Goal: Task Accomplishment & Management: Use online tool/utility

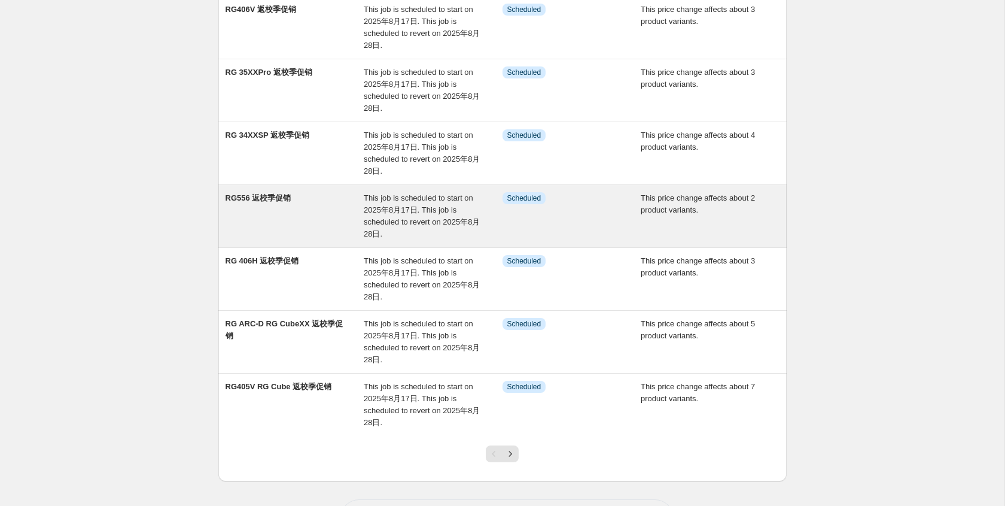
scroll to position [350, 0]
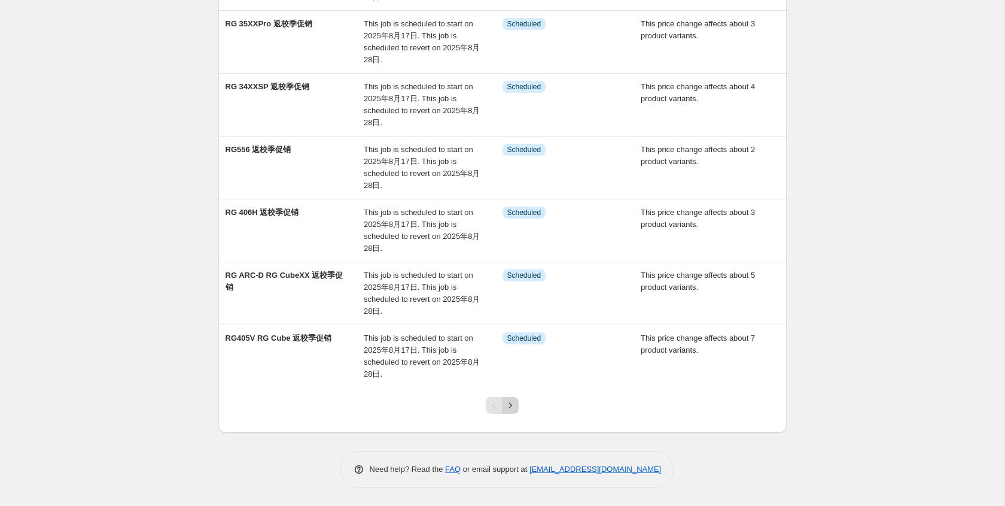
click at [516, 405] on icon "Next" at bounding box center [511, 405] width 12 height 12
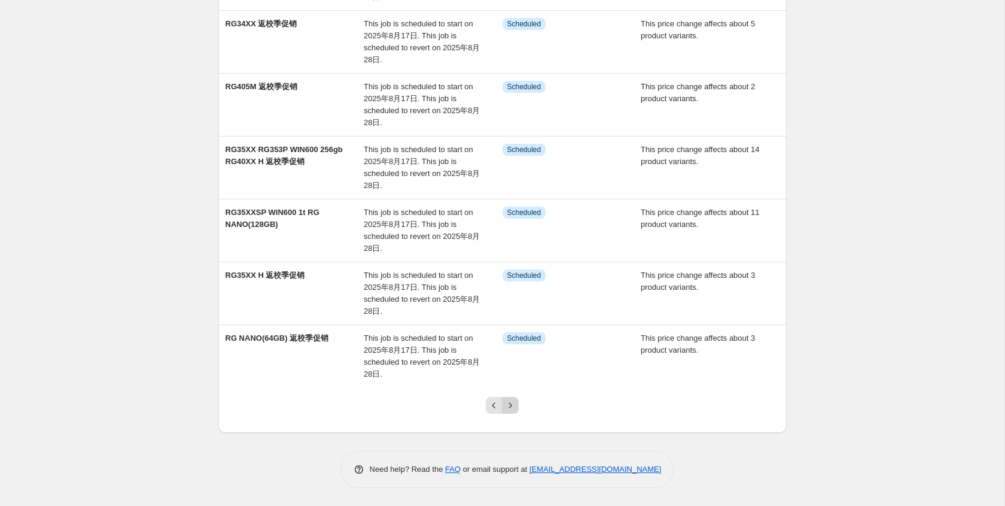
click at [512, 408] on icon "Next" at bounding box center [511, 405] width 12 height 12
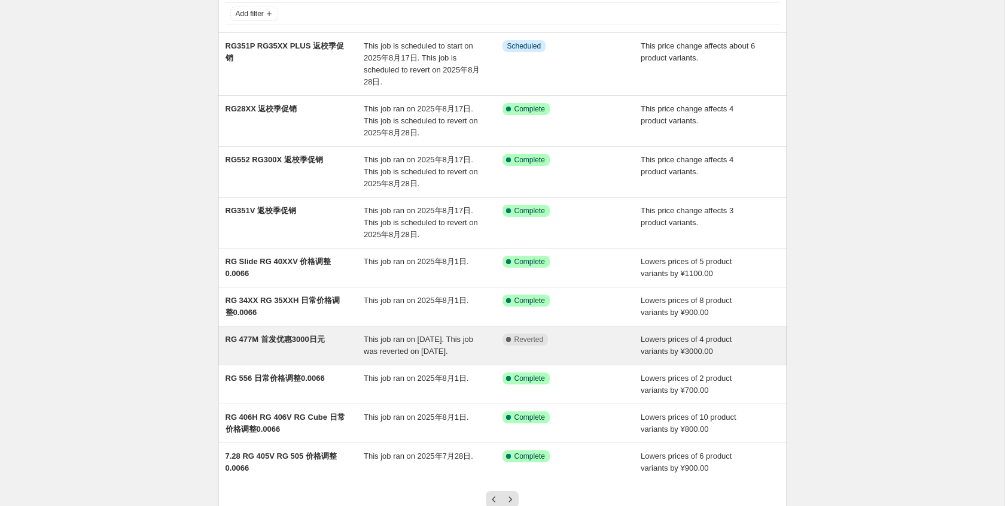
scroll to position [183, 0]
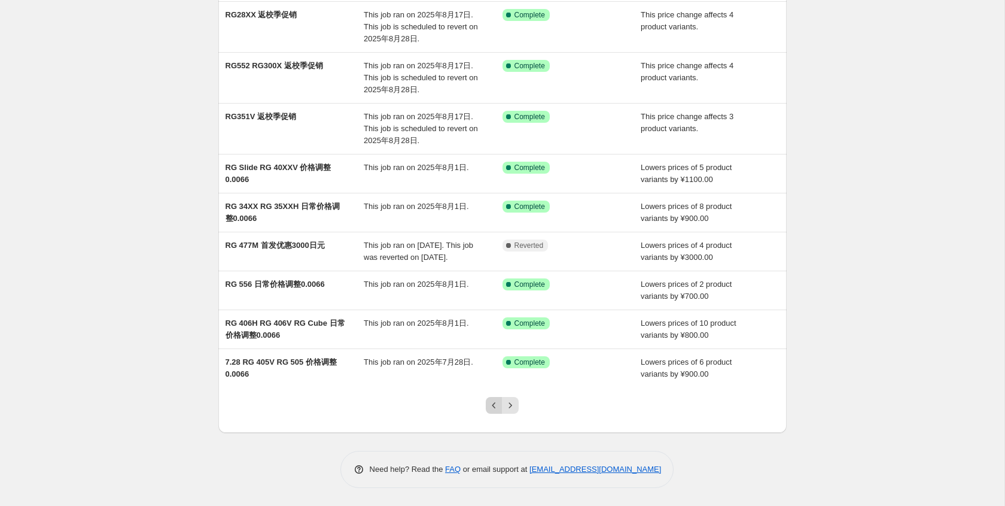
click at [497, 408] on icon "Previous" at bounding box center [494, 405] width 12 height 12
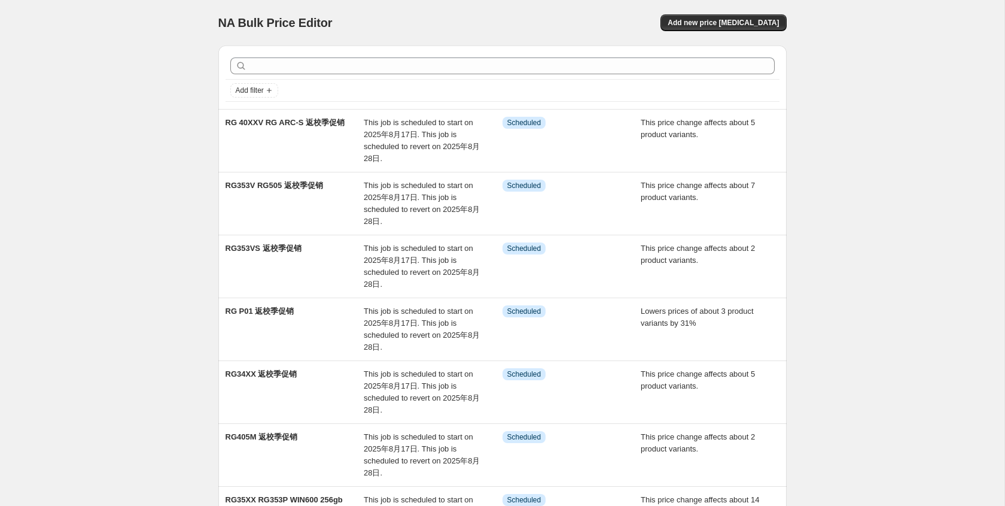
scroll to position [350, 0]
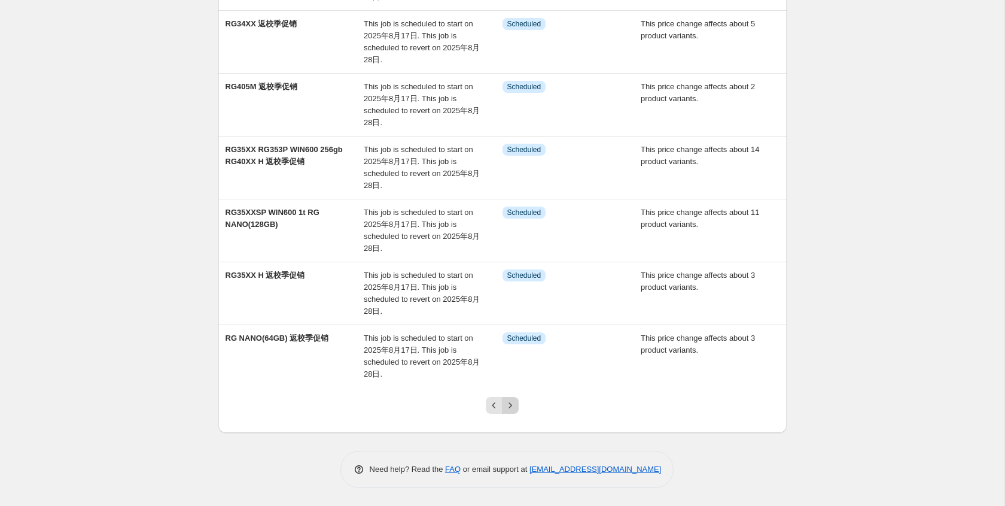
click at [512, 399] on button "Next" at bounding box center [510, 405] width 17 height 17
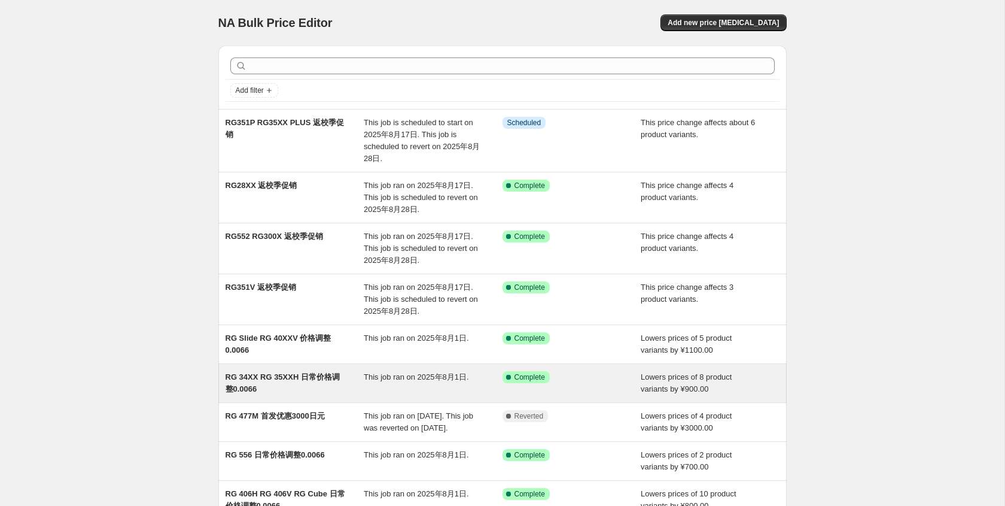
scroll to position [183, 0]
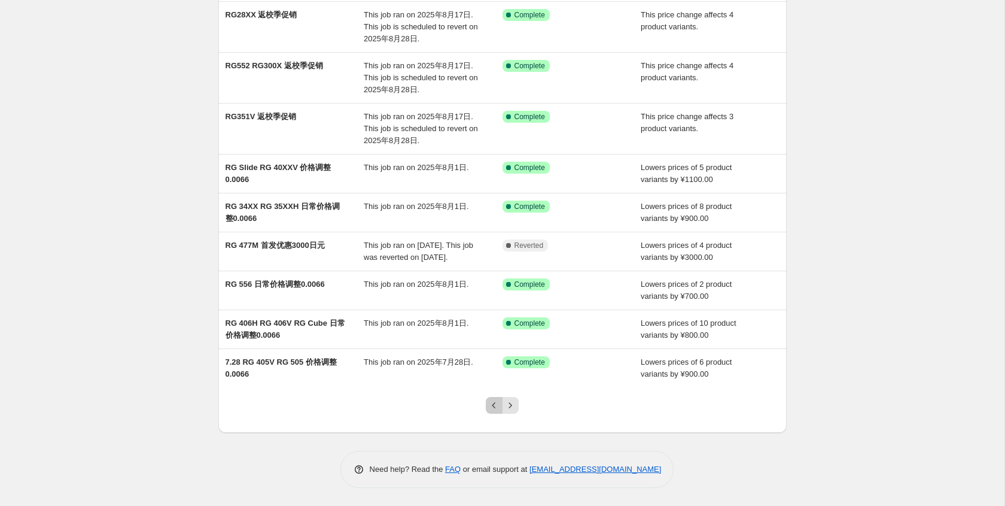
drag, startPoint x: 490, startPoint y: 408, endPoint x: 451, endPoint y: 291, distance: 122.6
click at [490, 408] on icon "Previous" at bounding box center [494, 405] width 12 height 12
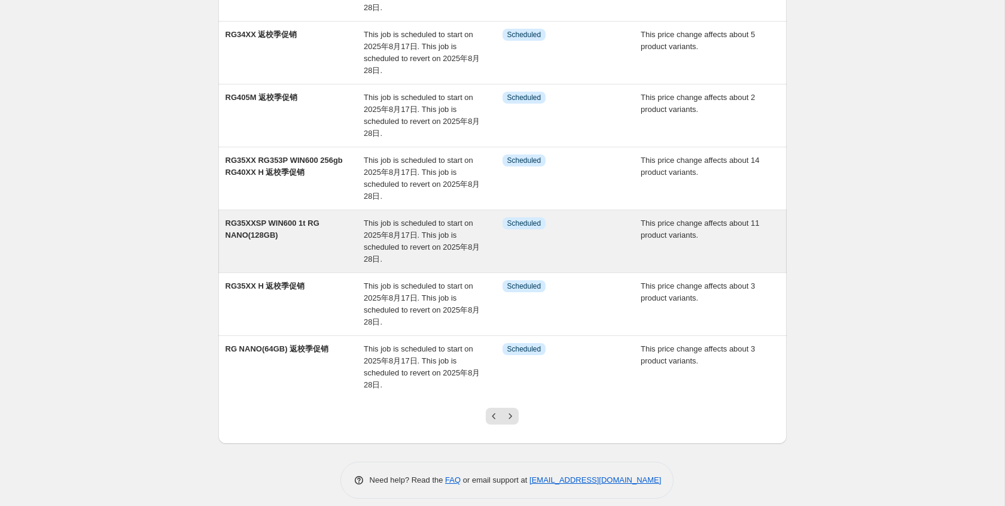
scroll to position [350, 0]
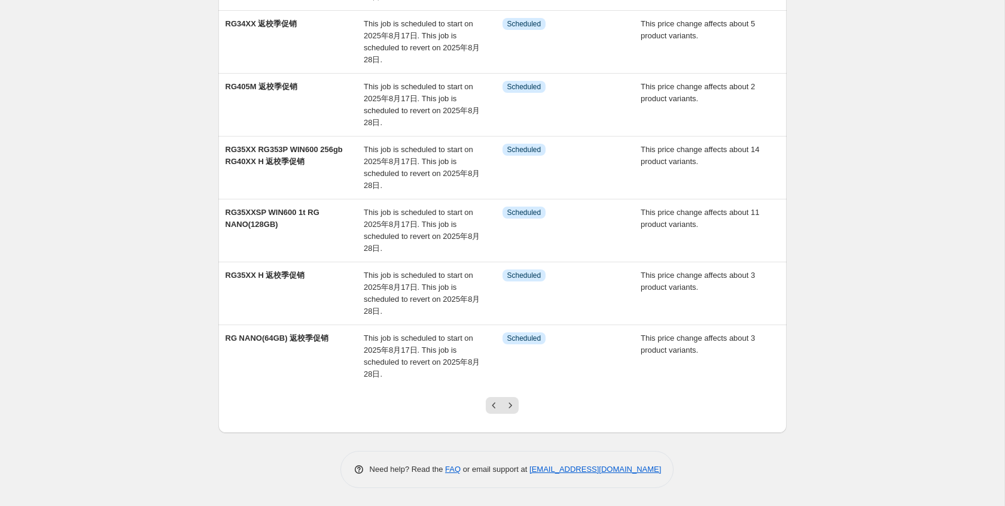
click at [519, 408] on div at bounding box center [502, 409] width 48 height 45
click at [507, 406] on icon "Next" at bounding box center [511, 405] width 12 height 12
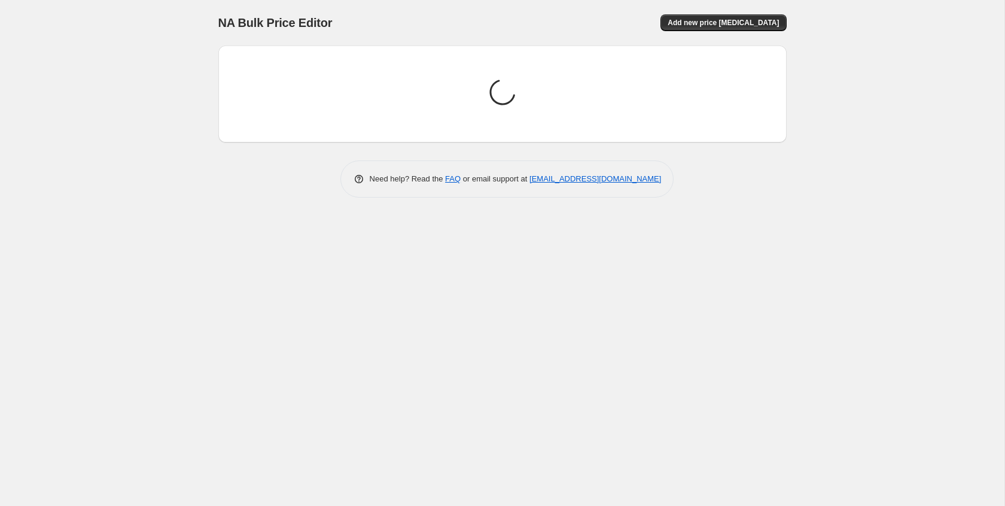
scroll to position [0, 0]
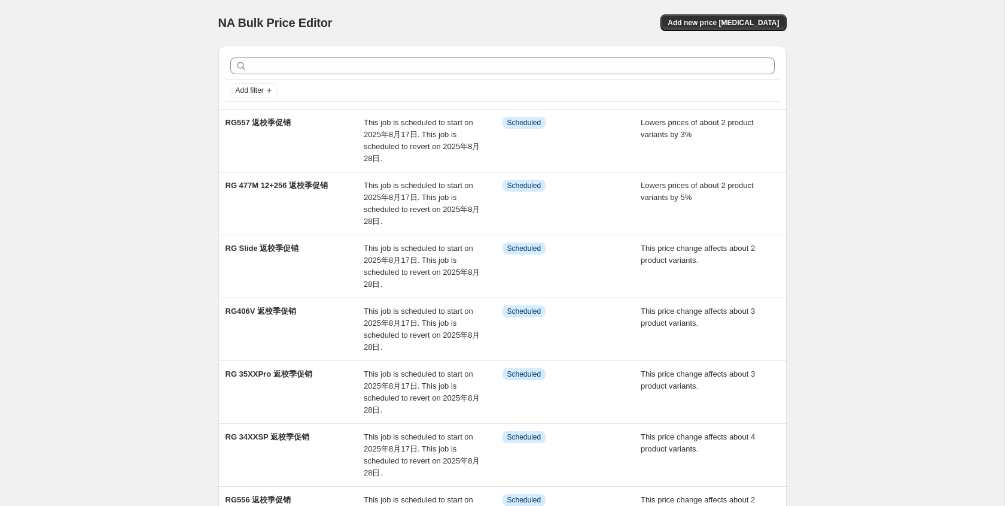
scroll to position [350, 0]
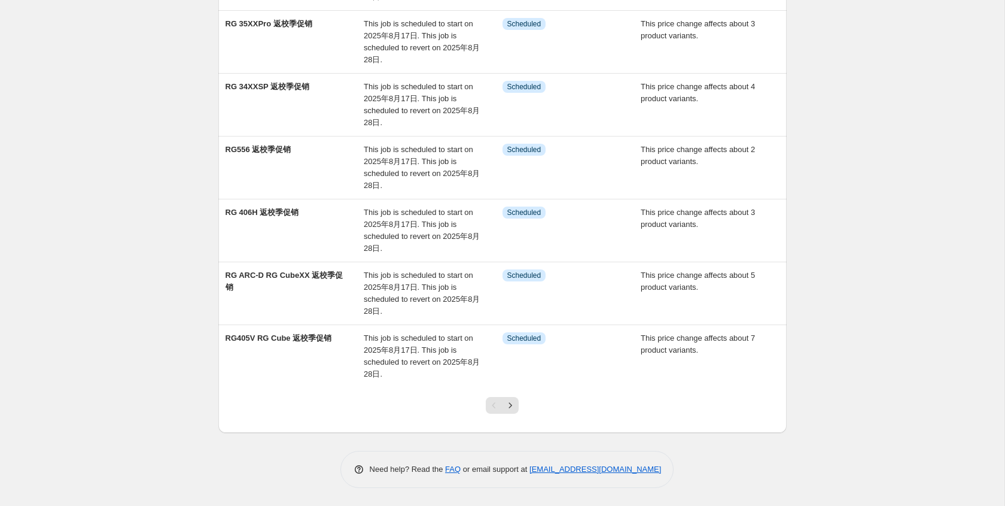
click at [510, 406] on icon "Next" at bounding box center [511, 405] width 12 height 12
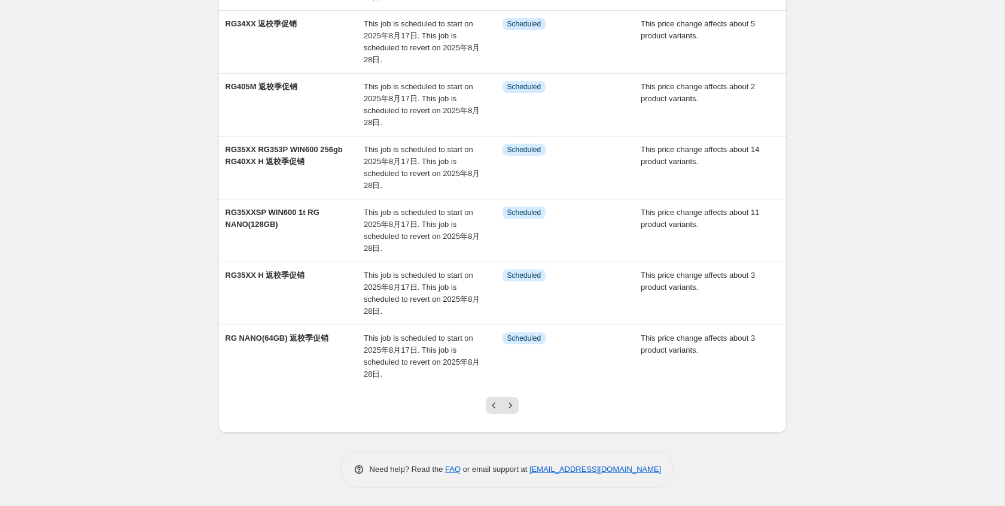
click at [514, 403] on icon "Next" at bounding box center [511, 405] width 12 height 12
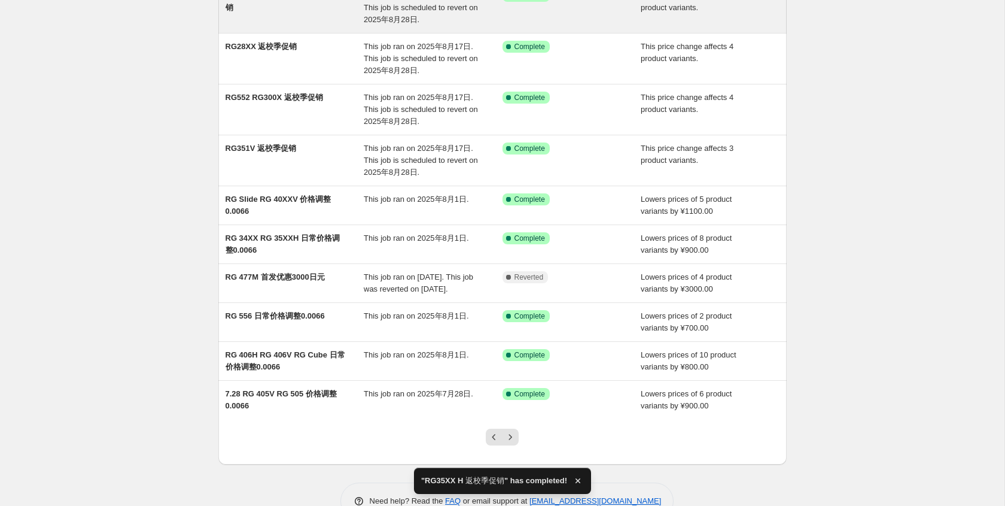
scroll to position [171, 0]
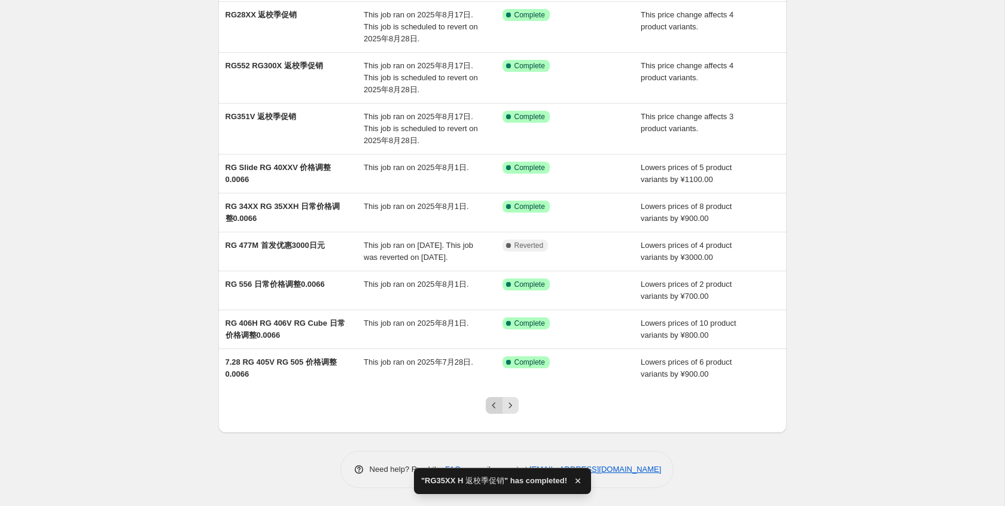
click at [497, 406] on icon "Previous" at bounding box center [494, 405] width 12 height 12
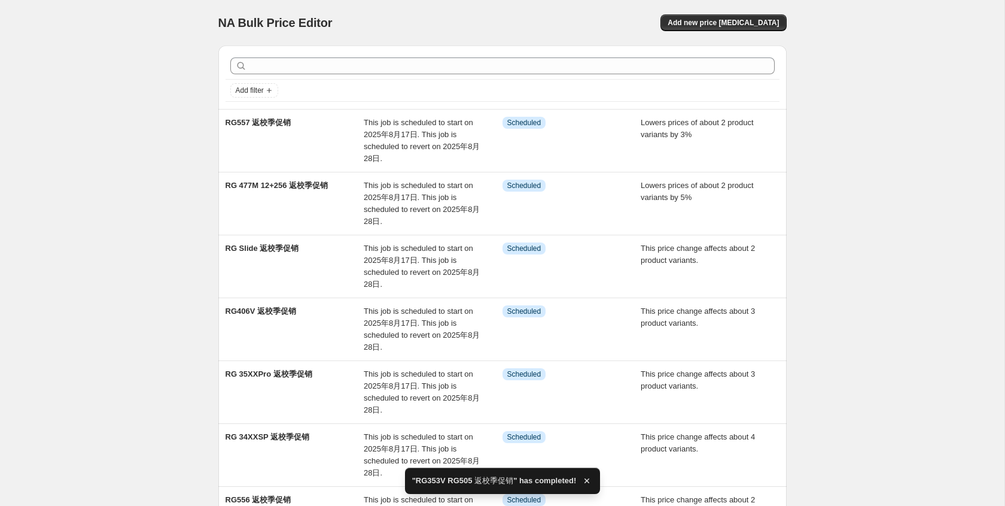
scroll to position [338, 0]
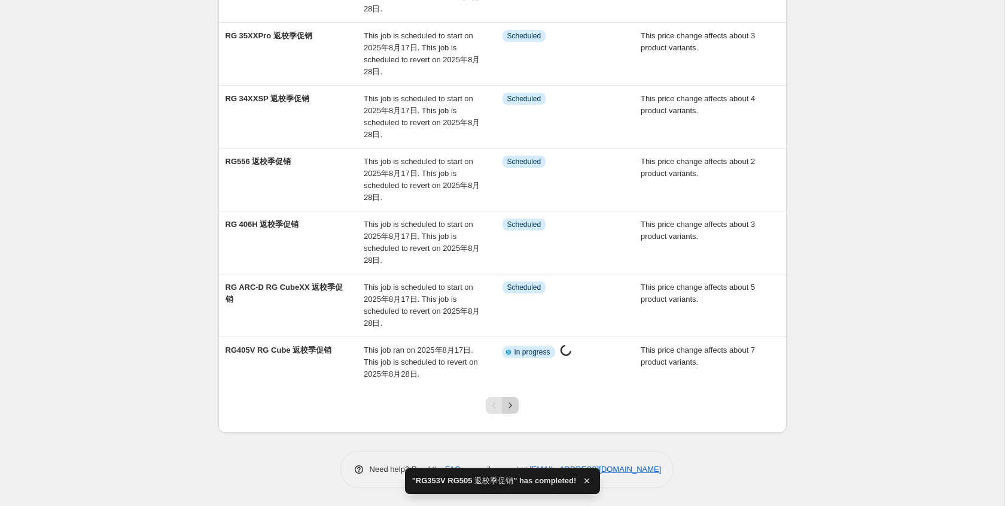
click at [513, 404] on icon "Next" at bounding box center [511, 405] width 12 height 12
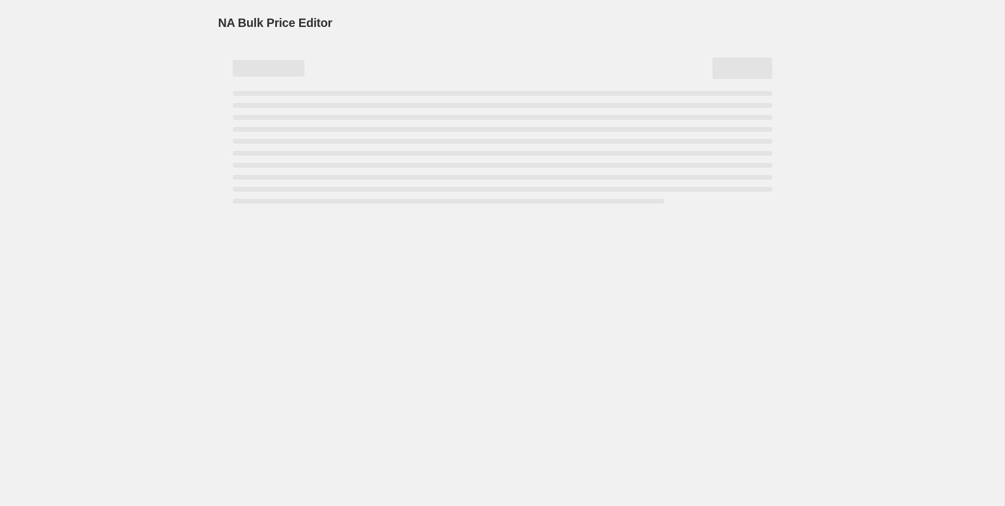
scroll to position [0, 0]
click at [494, 407] on div "NA Bulk Price Editor. This page is ready NA Bulk Price Editor" at bounding box center [502, 253] width 1005 height 506
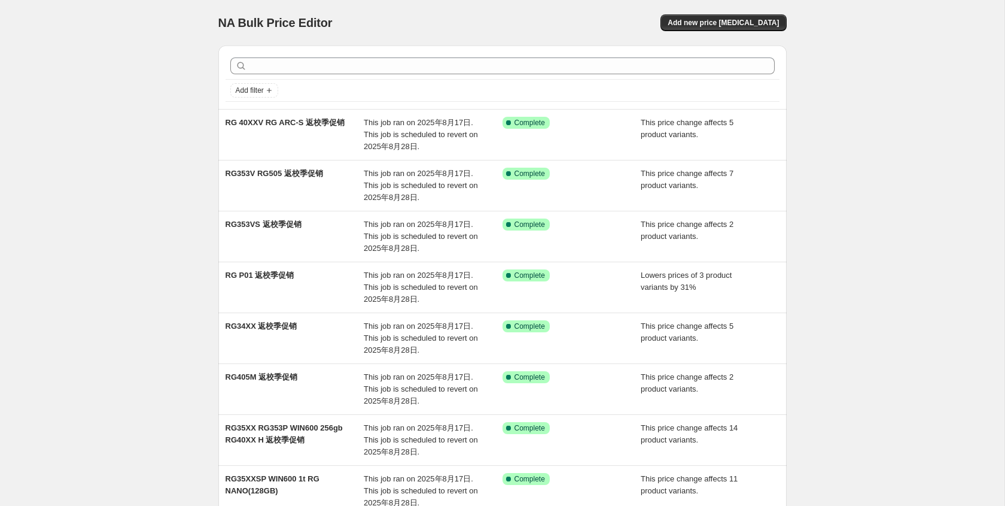
scroll to position [230, 0]
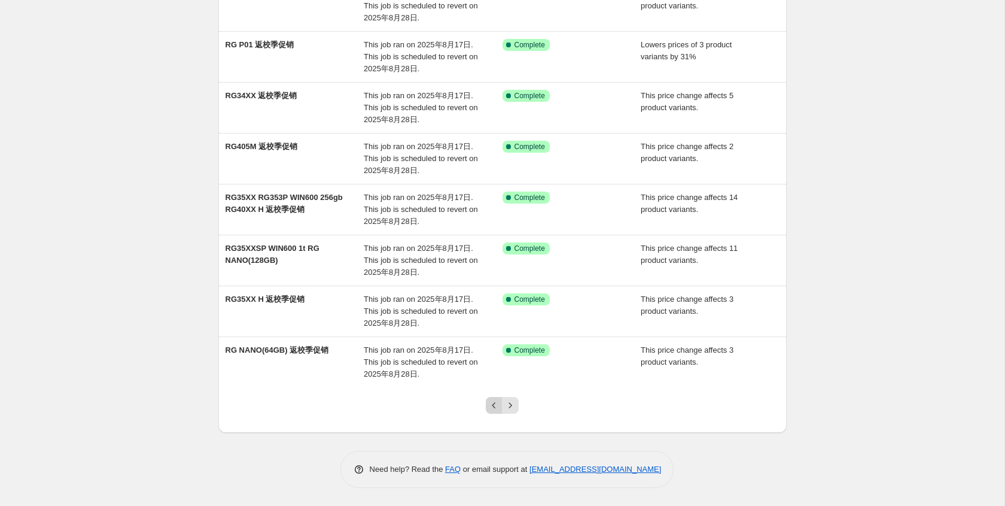
click at [495, 403] on icon "Previous" at bounding box center [494, 405] width 12 height 12
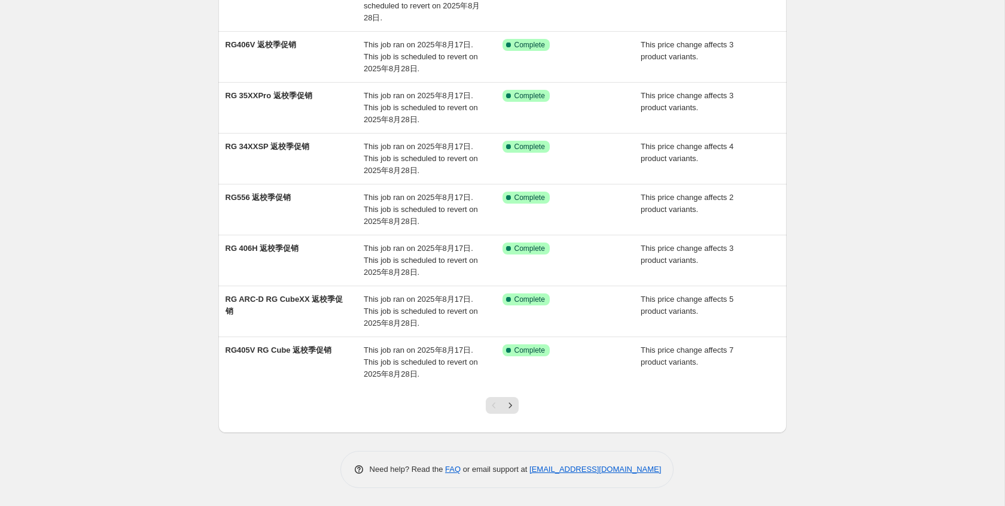
scroll to position [0, 0]
